Goal: Task Accomplishment & Management: Manage account settings

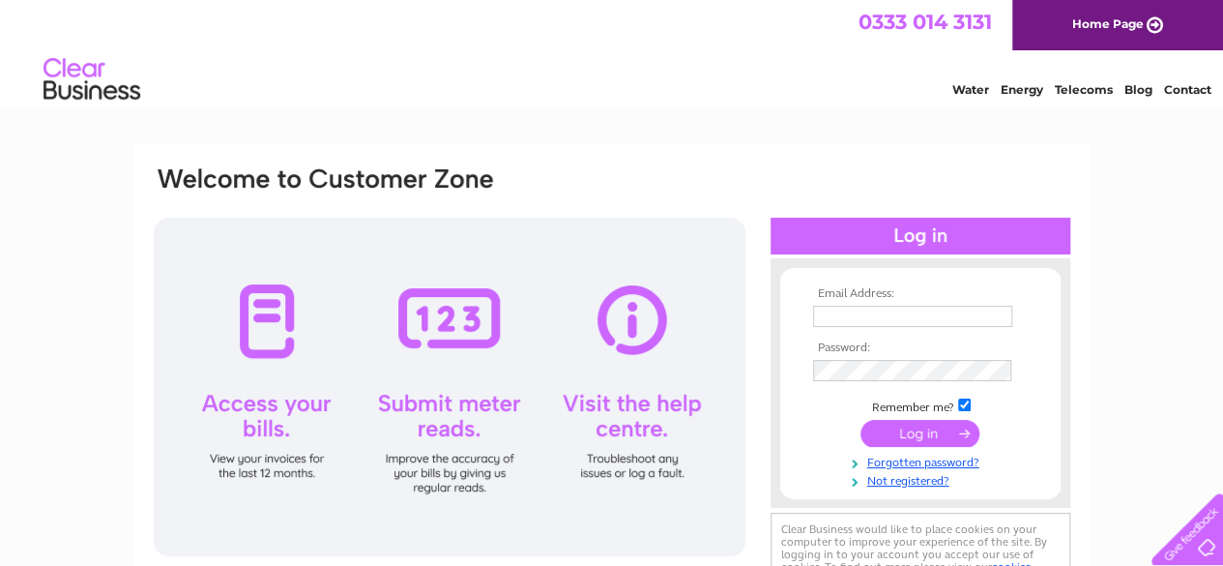
type input "blocks@propmanco.com"
click at [923, 428] on input "submit" at bounding box center [920, 433] width 119 height 27
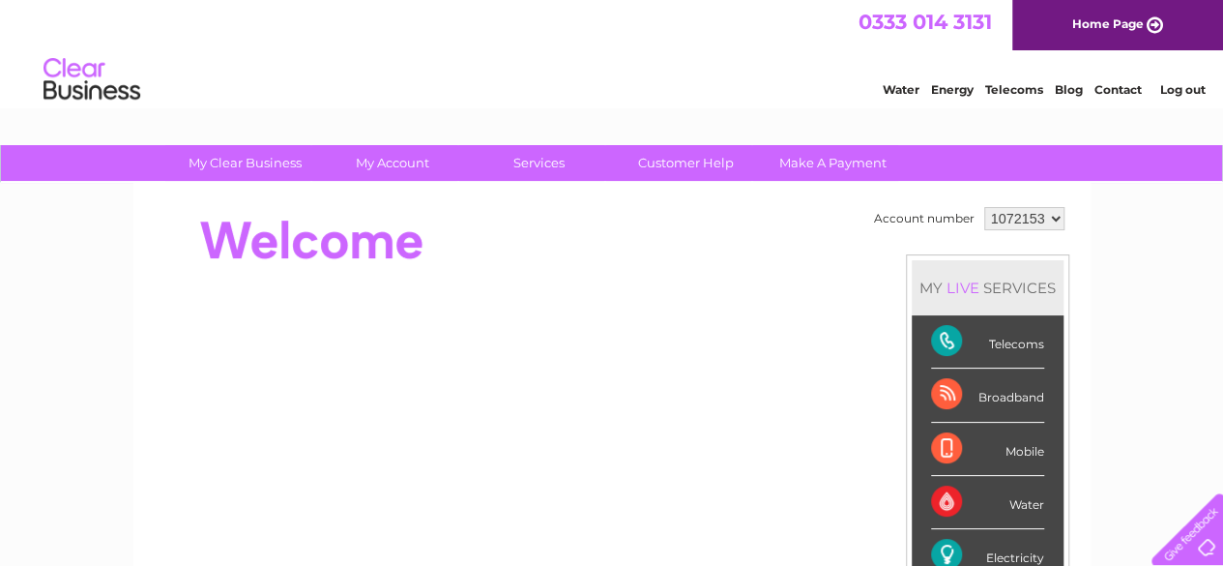
click at [1057, 220] on select "1072153 1117303 1117306 1117308 1117326 1132414 1134541" at bounding box center [1024, 218] width 80 height 23
select select "1132414"
click at [984, 207] on select "1072153 1117303 1117306 1117308 1117326 1132414 1134541" at bounding box center [1024, 218] width 80 height 23
drag, startPoint x: 1061, startPoint y: 216, endPoint x: 1128, endPoint y: 249, distance: 74.4
drag, startPoint x: 1128, startPoint y: 249, endPoint x: 753, endPoint y: 250, distance: 374.3
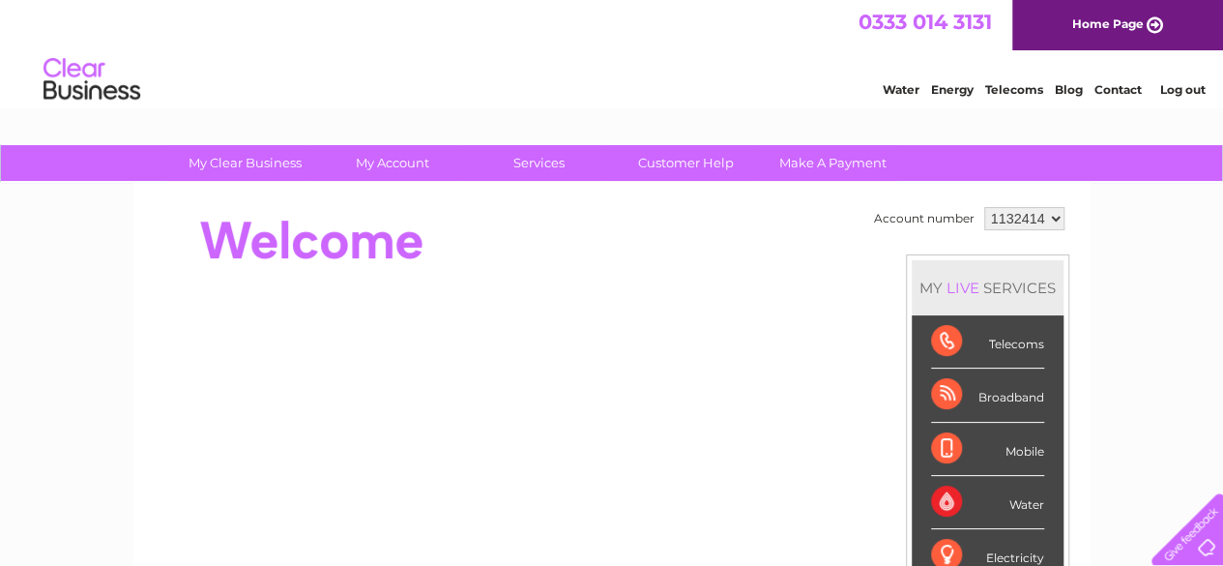
drag, startPoint x: 753, startPoint y: 250, endPoint x: 1106, endPoint y: 239, distance: 353.2
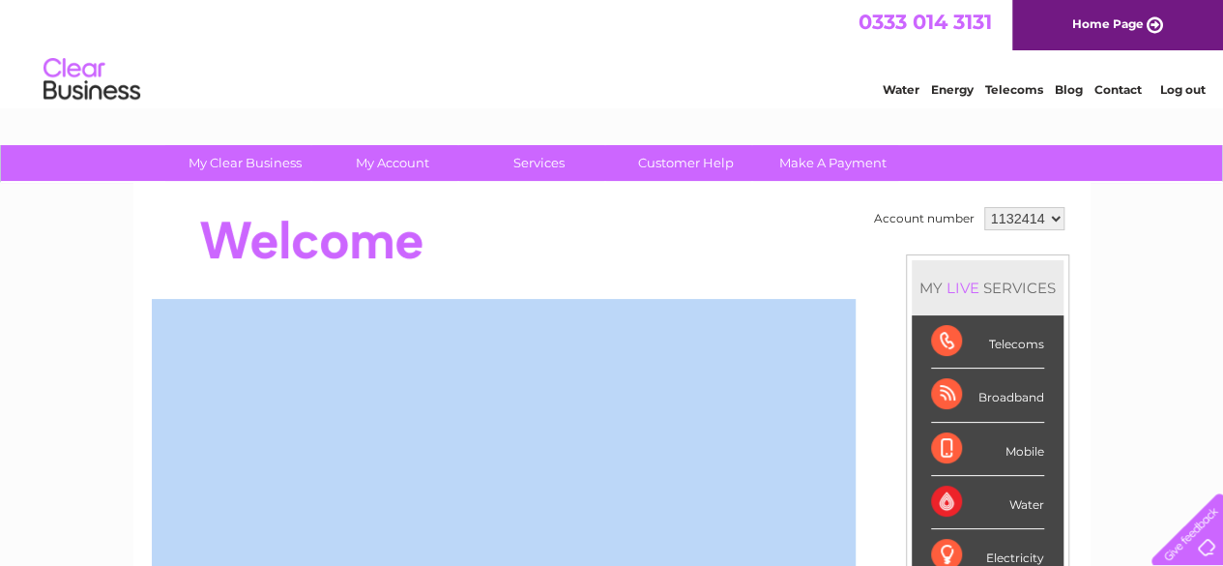
drag, startPoint x: 1050, startPoint y: 212, endPoint x: 1058, endPoint y: 221, distance: 12.4
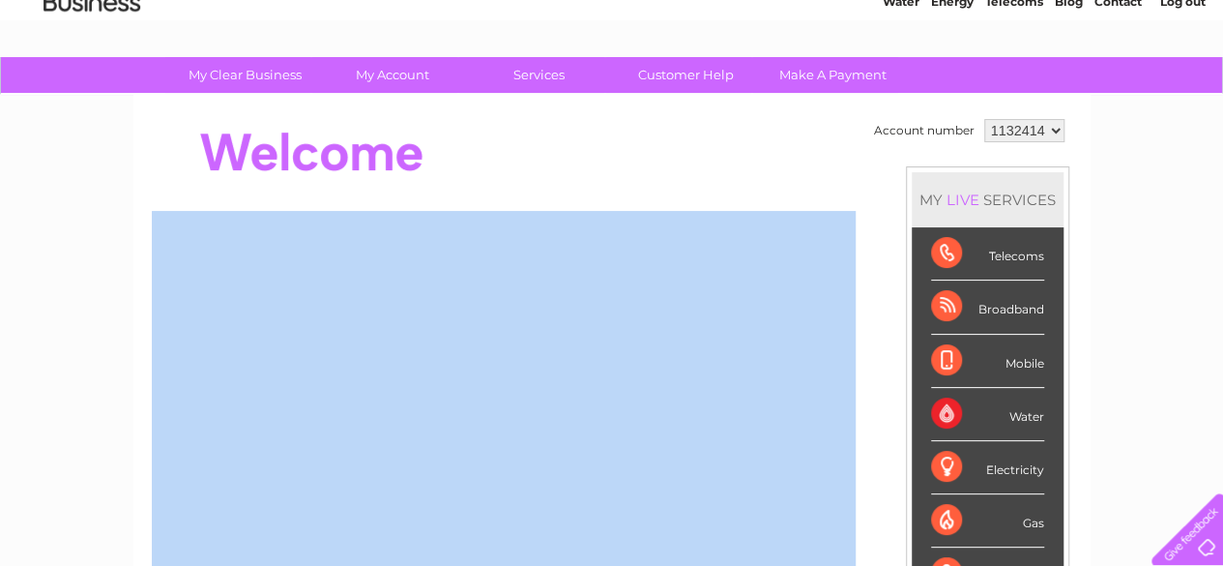
scroll to position [99, 0]
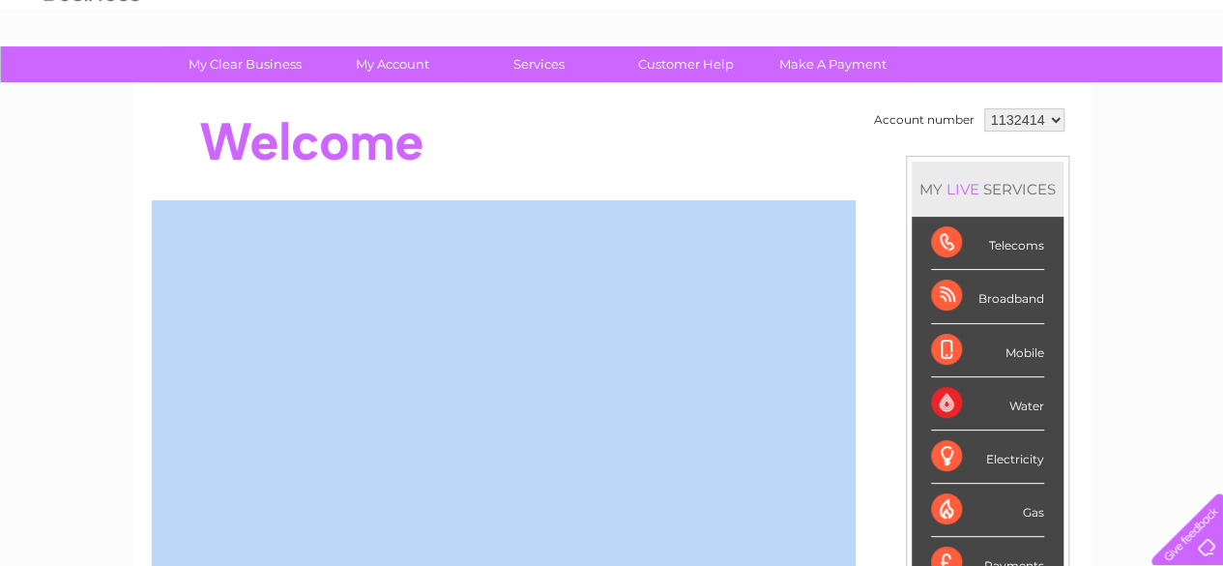
click at [1051, 117] on select "1072153 1117303 1117306 1117308 1117326 1132414 1134541" at bounding box center [1024, 119] width 80 height 23
select select "1117303"
click at [984, 108] on select "1072153 1117303 1117306 1117308 1117326 1132414 1134541" at bounding box center [1024, 119] width 80 height 23
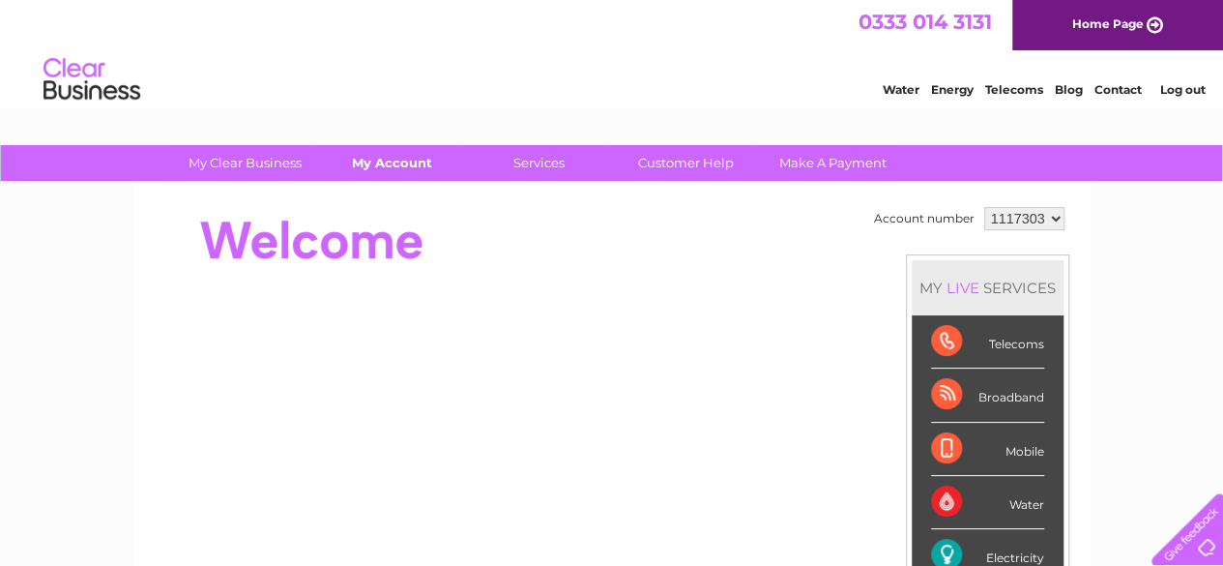
drag, startPoint x: 1048, startPoint y: 218, endPoint x: 367, endPoint y: 161, distance: 683.2
drag, startPoint x: 367, startPoint y: 161, endPoint x: 1057, endPoint y: 223, distance: 692.4
drag, startPoint x: 1057, startPoint y: 223, endPoint x: 1141, endPoint y: 207, distance: 85.7
drag, startPoint x: 1141, startPoint y: 207, endPoint x: 829, endPoint y: 254, distance: 315.9
drag, startPoint x: 829, startPoint y: 254, endPoint x: 715, endPoint y: 214, distance: 121.1
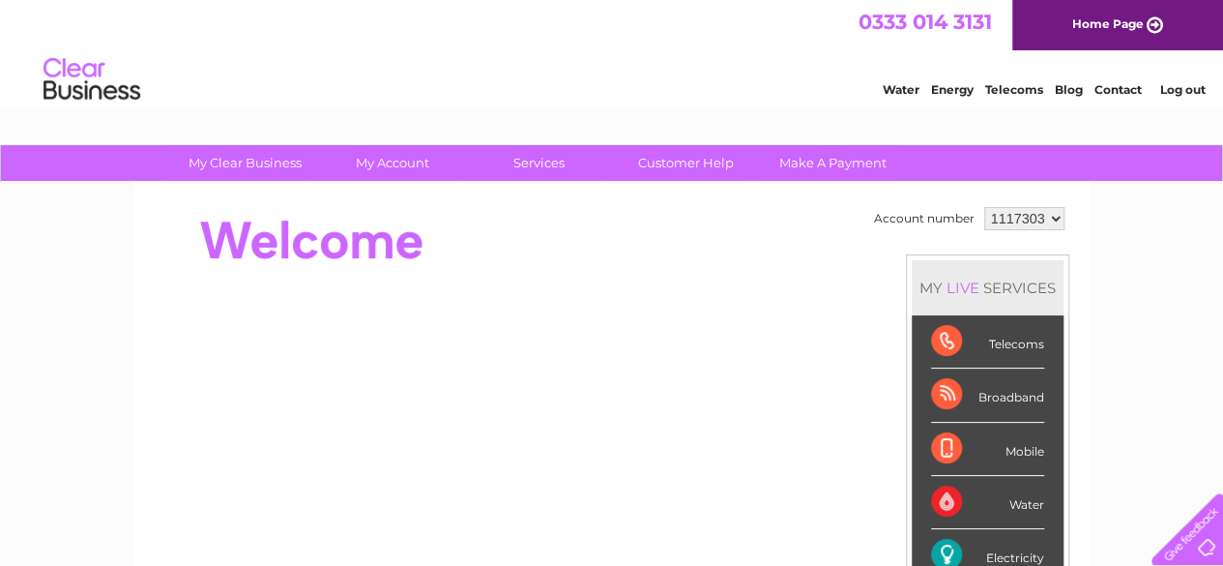
drag, startPoint x: 715, startPoint y: 214, endPoint x: 1052, endPoint y: 216, distance: 337.5
click at [1052, 216] on select "1072153 1117303 1117306 1117308 1117326 1132414 1134541" at bounding box center [1024, 218] width 80 height 23
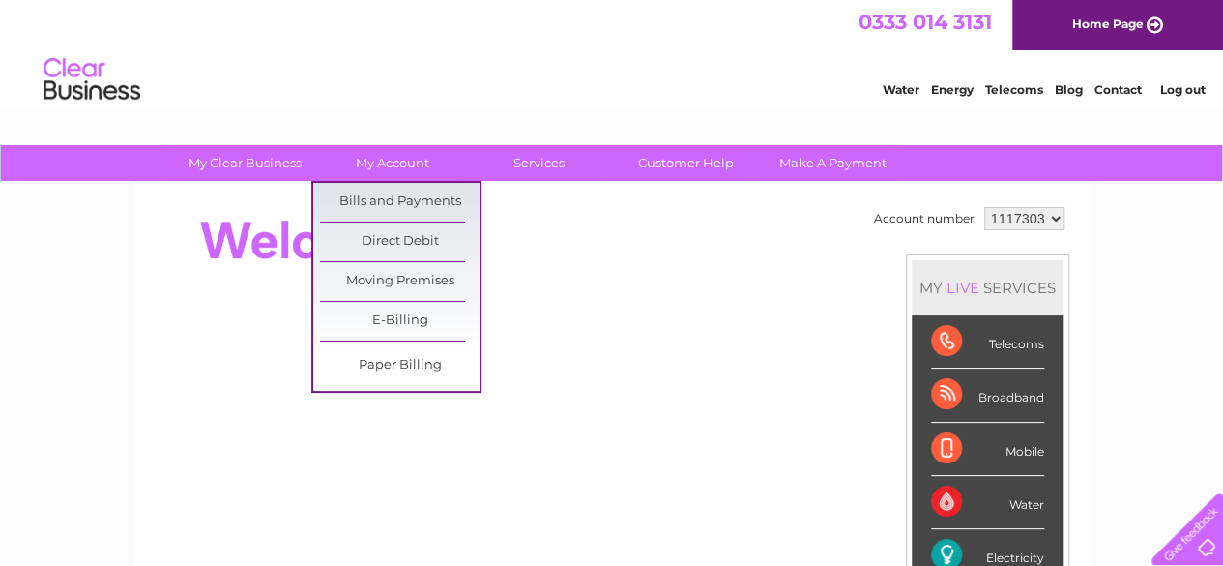
drag, startPoint x: 420, startPoint y: 152, endPoint x: 1058, endPoint y: 220, distance: 641.9
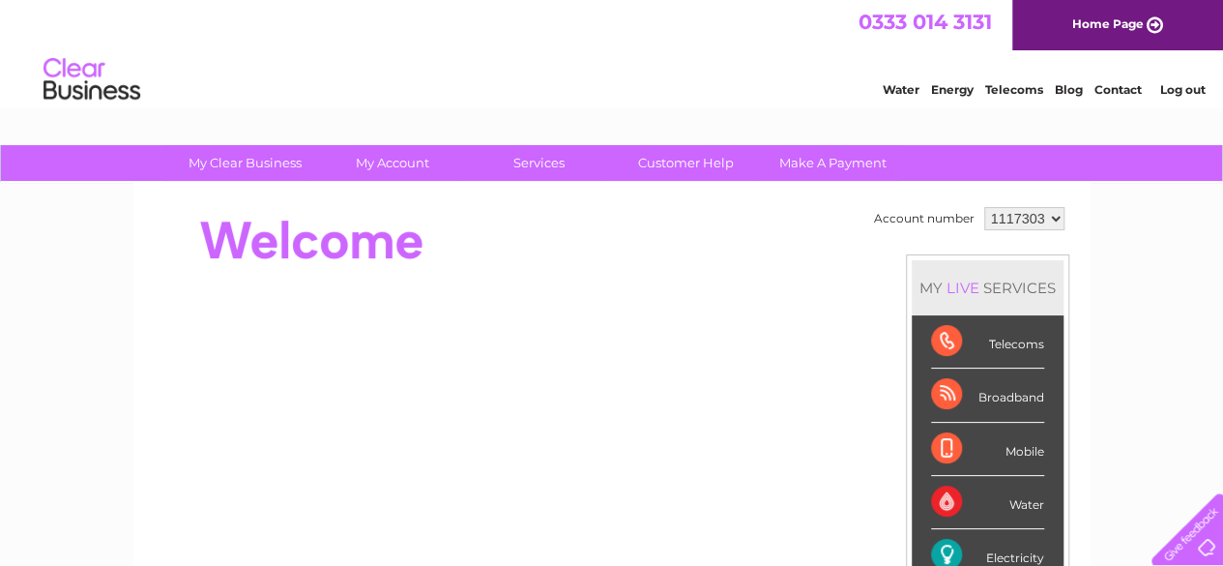
drag, startPoint x: 1058, startPoint y: 220, endPoint x: 1149, endPoint y: 205, distance: 92.1
drag, startPoint x: 1149, startPoint y: 205, endPoint x: 779, endPoint y: 230, distance: 371.2
drag, startPoint x: 779, startPoint y: 230, endPoint x: 1192, endPoint y: 231, distance: 413.9
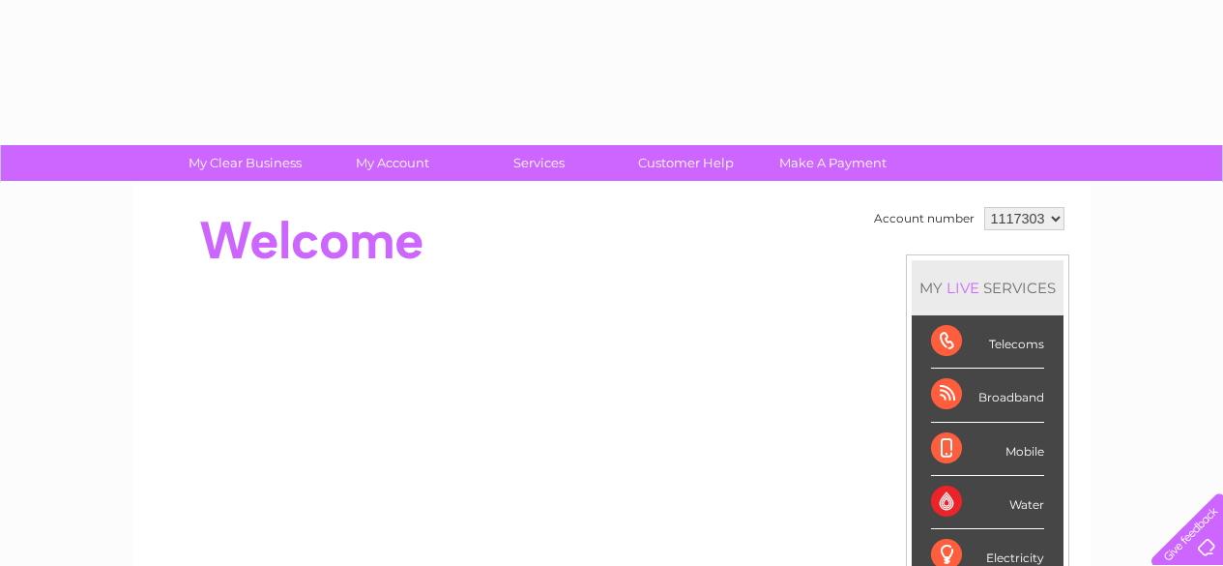
select select "1117303"
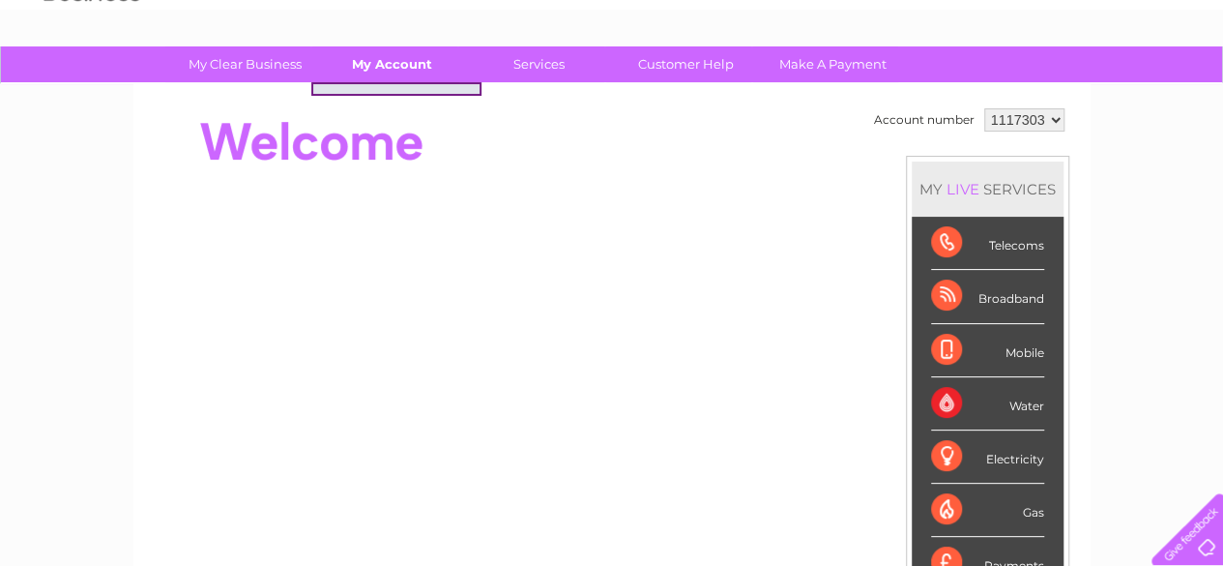
drag, startPoint x: 1054, startPoint y: 119, endPoint x: 397, endPoint y: 69, distance: 659.5
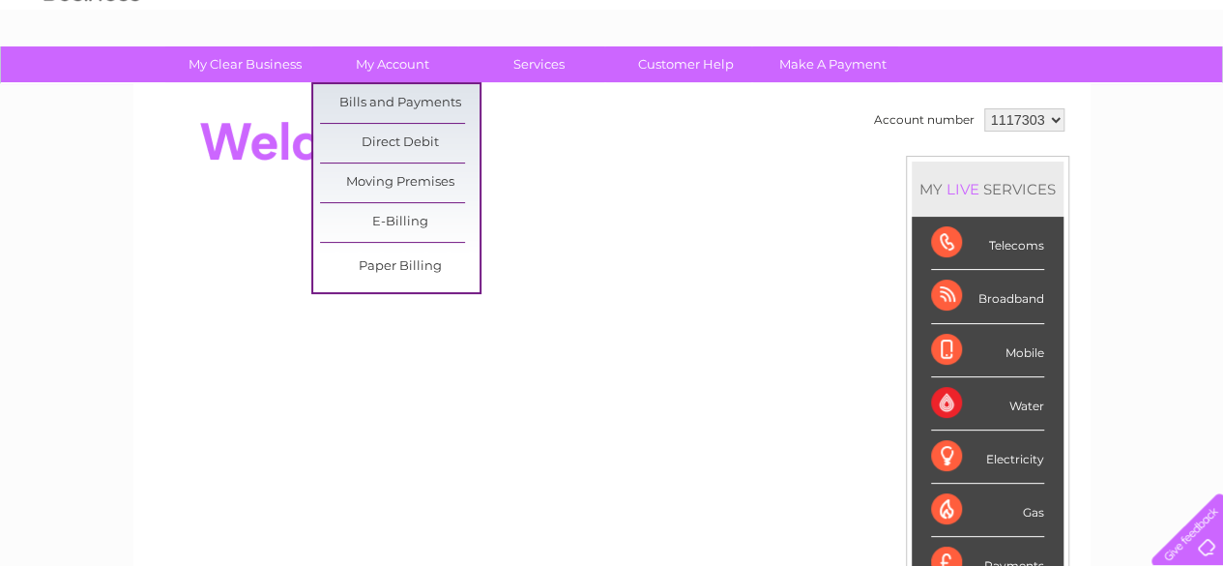
drag, startPoint x: 397, startPoint y: 69, endPoint x: 1057, endPoint y: 115, distance: 662.1
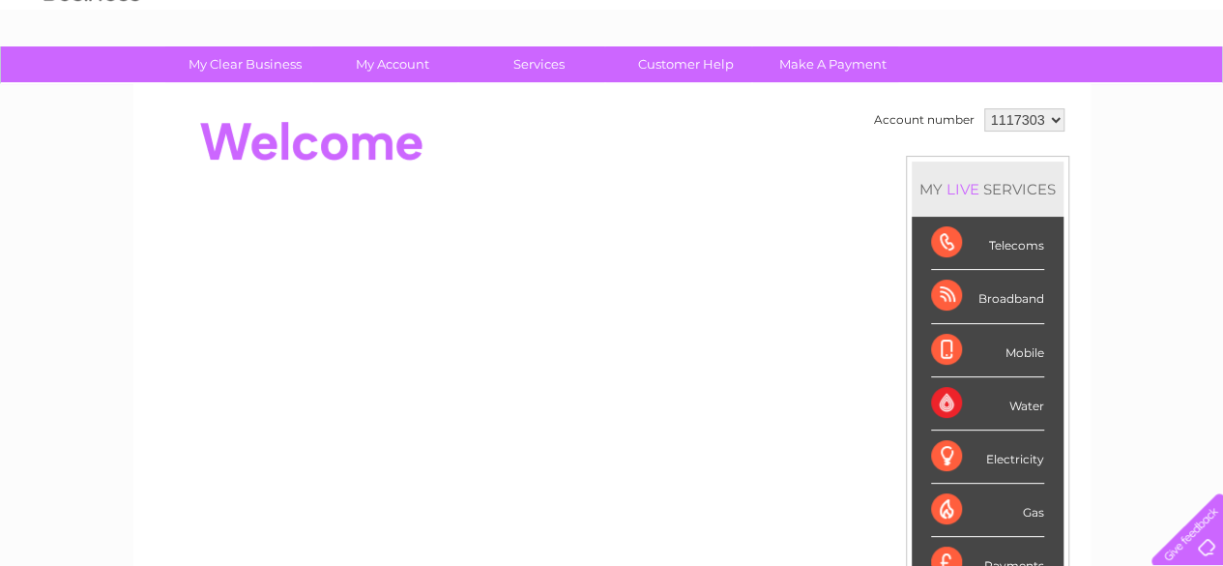
drag, startPoint x: 1057, startPoint y: 115, endPoint x: 1120, endPoint y: 125, distance: 63.6
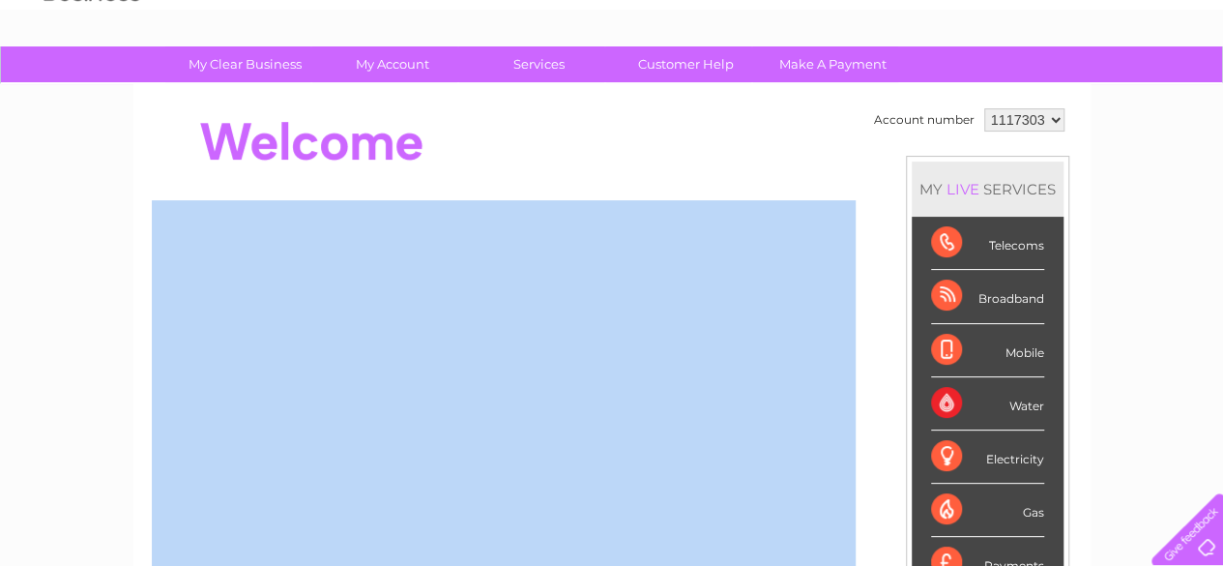
drag, startPoint x: 1057, startPoint y: 125, endPoint x: 1140, endPoint y: 124, distance: 83.2
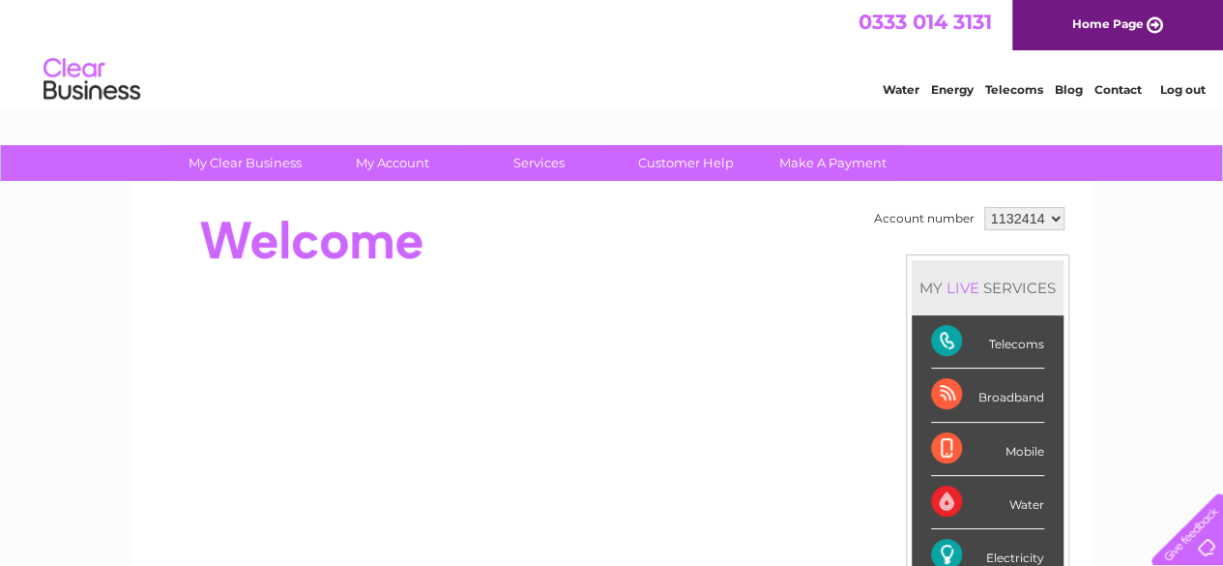
click at [1053, 220] on select "1072153 1117303 1117306 1117308 1117326 1132414 1134541" at bounding box center [1024, 218] width 80 height 23
select select "1117303"
click at [984, 207] on select "1072153 1117303 1117306 1117308 1117326 1132414 1134541" at bounding box center [1024, 218] width 80 height 23
click at [1056, 221] on select "1072153 1117303 1117306 1117308 1117326 1132414 1134541" at bounding box center [1024, 218] width 80 height 23
select select "1072153"
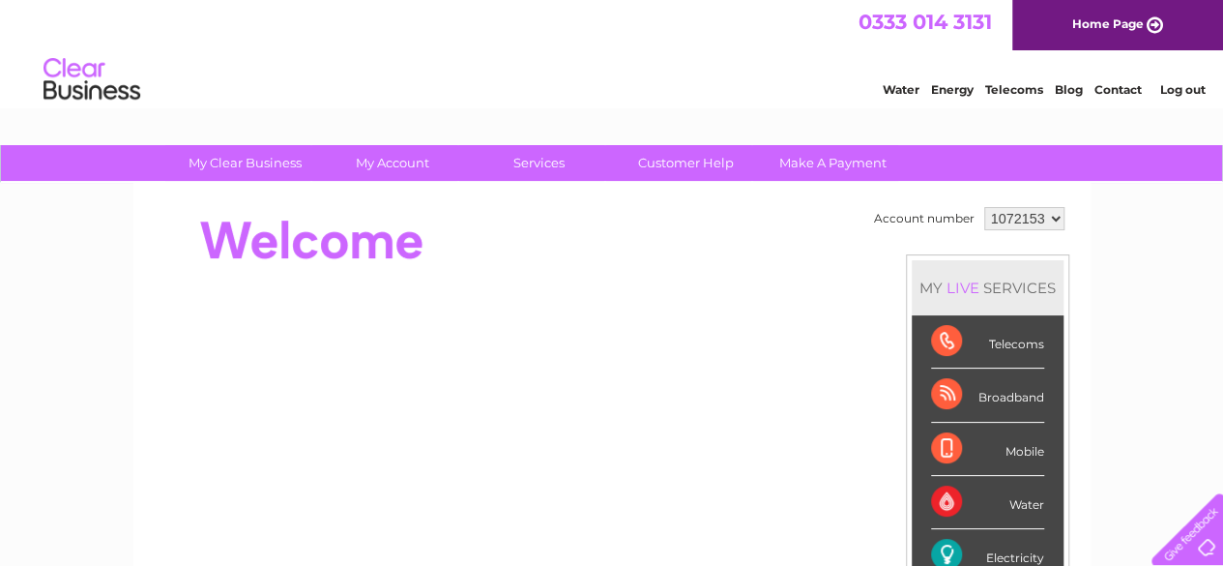
click at [984, 207] on select "1072153 1117303 1117306 1117308 1117326 1132414 1134541" at bounding box center [1024, 218] width 80 height 23
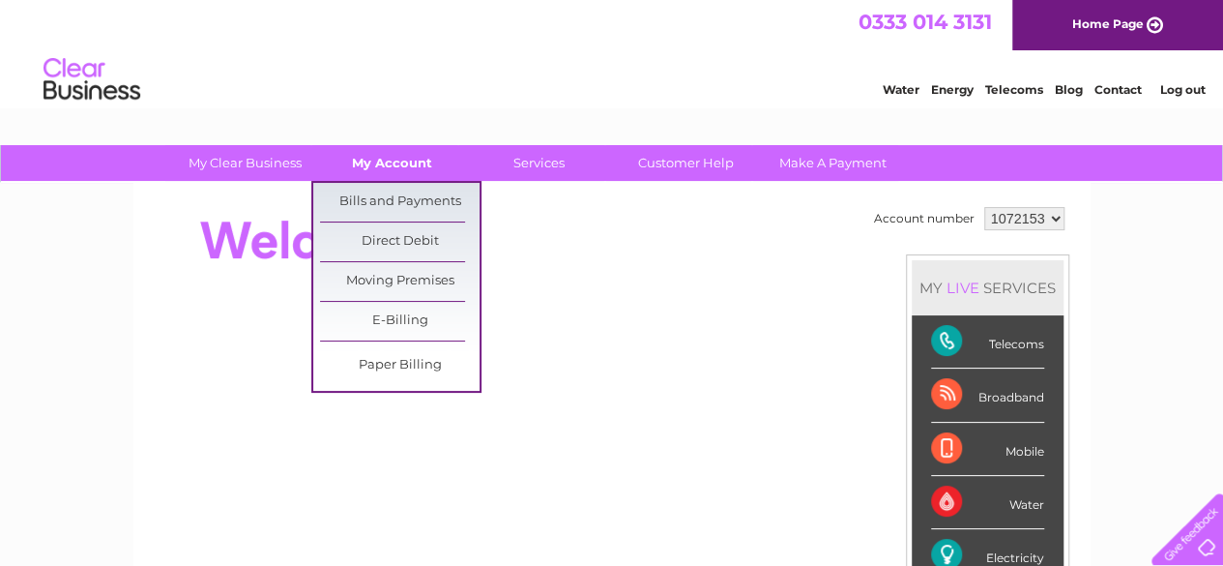
click at [407, 165] on link "My Account" at bounding box center [392, 163] width 160 height 36
click at [397, 194] on link "Bills and Payments" at bounding box center [400, 202] width 160 height 39
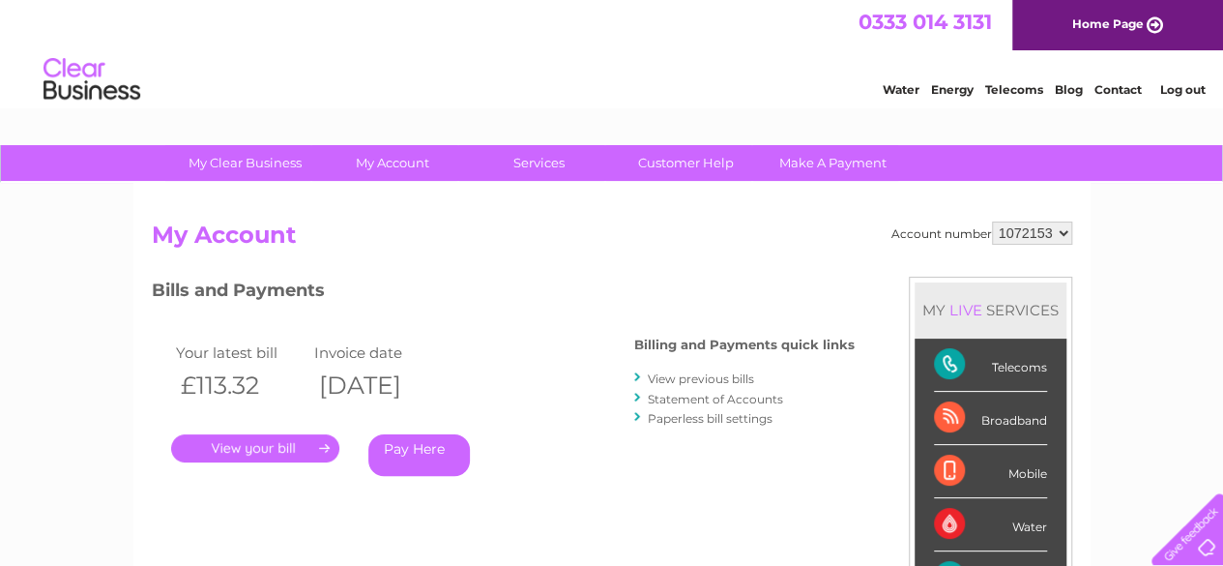
click at [285, 447] on link "." at bounding box center [255, 448] width 168 height 28
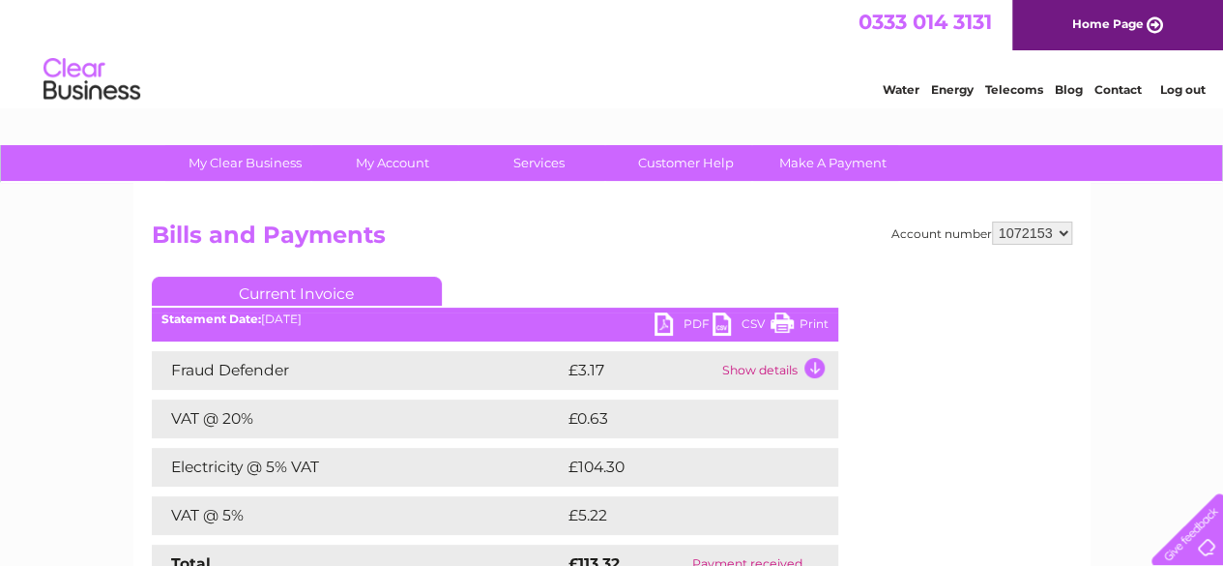
drag, startPoint x: 1228, startPoint y: 193, endPoint x: 1217, endPoint y: 15, distance: 178.3
